Goal: Information Seeking & Learning: Check status

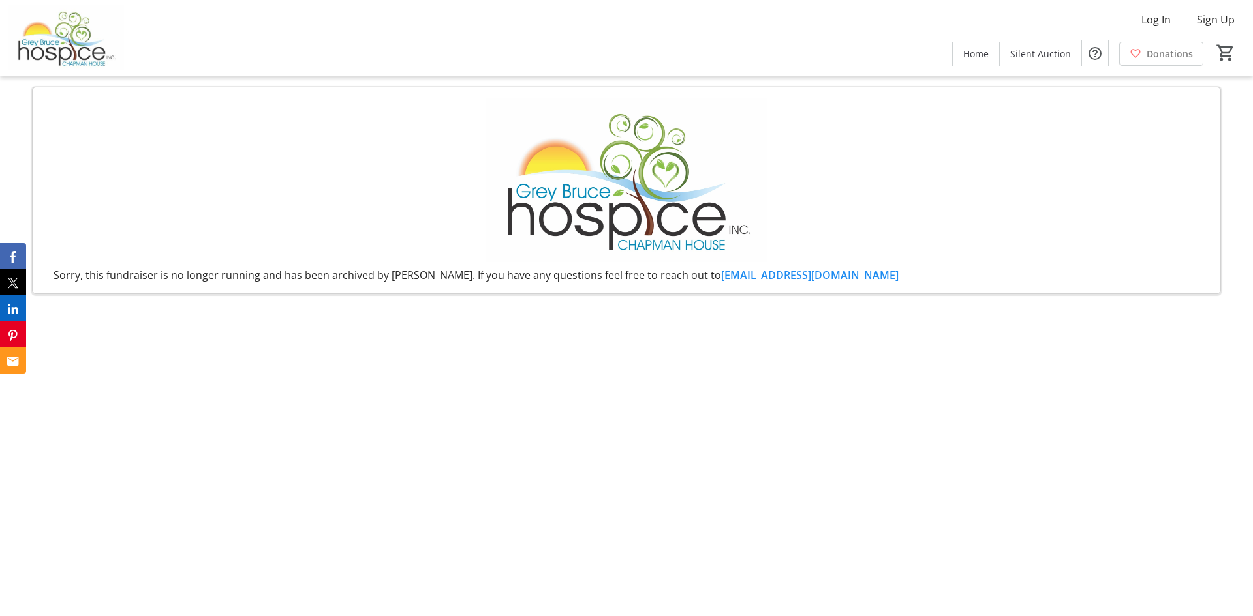
click at [788, 145] on div "Sorry, this fundraiser is no longer running and has been archived by [PERSON_NA…" at bounding box center [626, 190] width 1189 height 207
drag, startPoint x: 82, startPoint y: 277, endPoint x: 261, endPoint y: 279, distance: 178.8
click at [261, 279] on div "Sorry, this fundraiser is no longer running and has been archived by [PERSON_NA…" at bounding box center [626, 275] width 1166 height 16
copy div "this fundraiser is no longer running"
drag, startPoint x: 480, startPoint y: 271, endPoint x: 260, endPoint y: 274, distance: 219.9
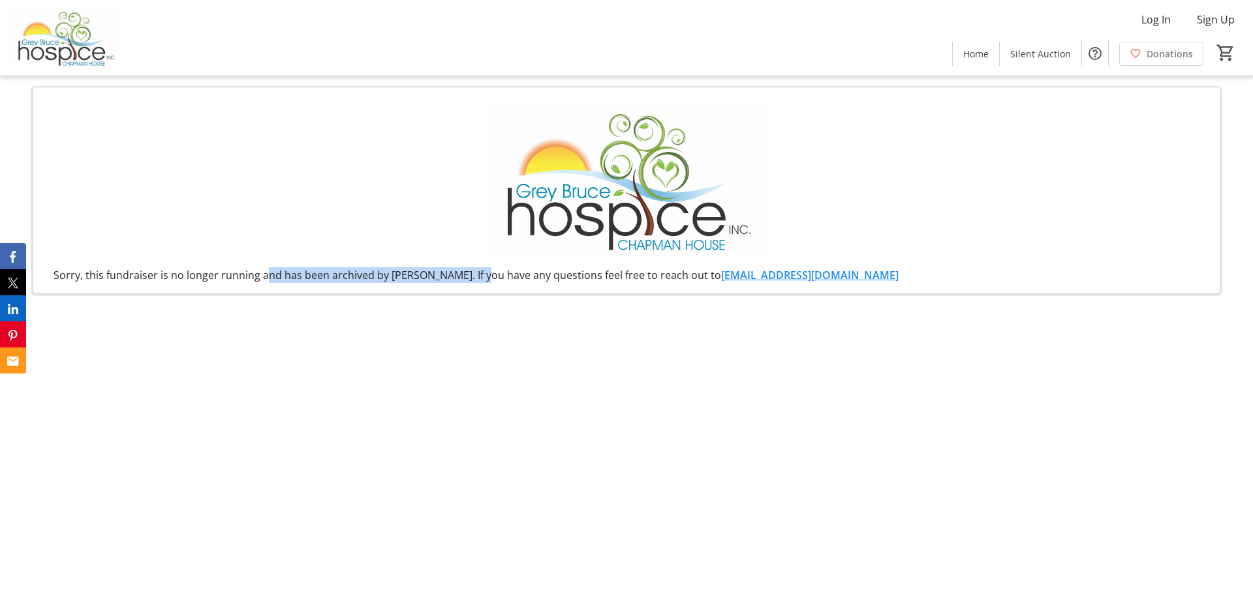
click at [260, 274] on div "Sorry, this fundraiser is no longer running and has been archived by [PERSON_NA…" at bounding box center [626, 275] width 1166 height 16
copy div "and has been archived by [PERSON_NAME]"
